Goal: Information Seeking & Learning: Learn about a topic

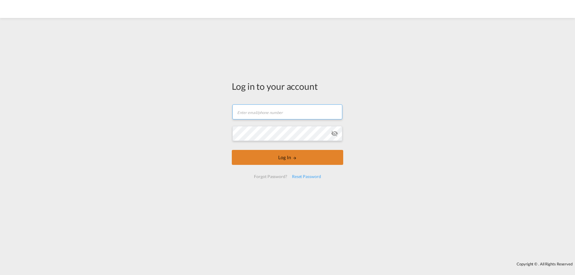
type input "[PERSON_NAME][EMAIL_ADDRESS][PERSON_NAME][DOMAIN_NAME]"
click at [304, 161] on button "Log In" at bounding box center [287, 157] width 111 height 15
